Goal: Find specific page/section: Find specific page/section

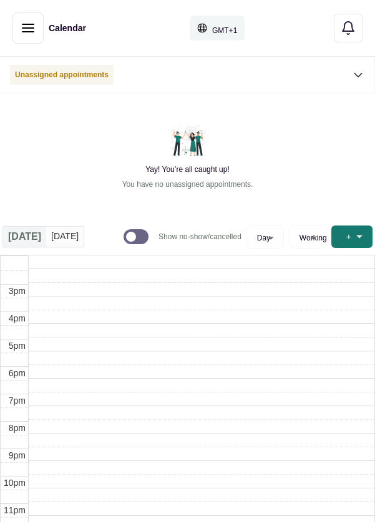
scroll to position [420, 0]
click at [21, 32] on icon "button" at bounding box center [28, 28] width 15 height 15
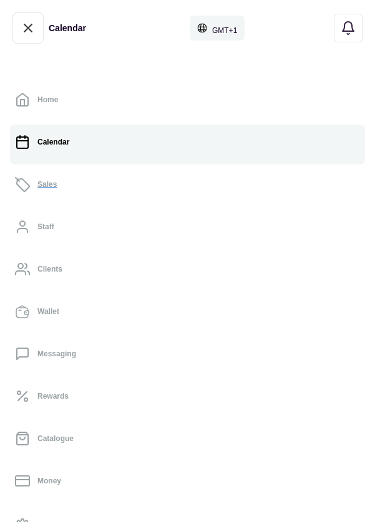
click at [56, 186] on link "Sales" at bounding box center [187, 184] width 355 height 35
